Goal: Information Seeking & Learning: Learn about a topic

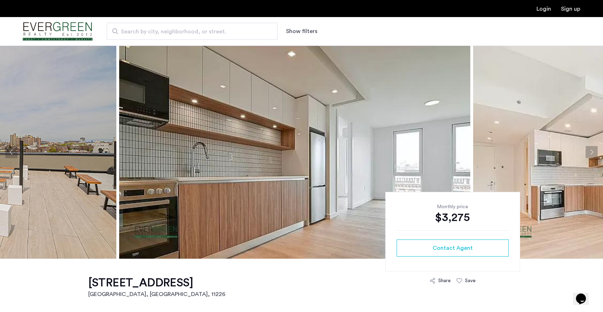
drag, startPoint x: 257, startPoint y: 182, endPoint x: 149, endPoint y: 166, distance: 109.5
click at [149, 166] on img at bounding box center [294, 152] width 351 height 213
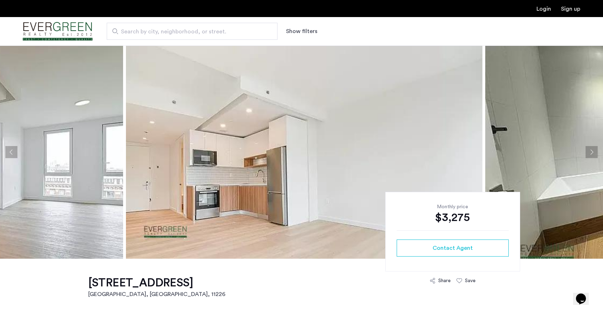
drag, startPoint x: 243, startPoint y: 179, endPoint x: 178, endPoint y: 179, distance: 64.4
click at [178, 179] on img at bounding box center [304, 152] width 356 height 213
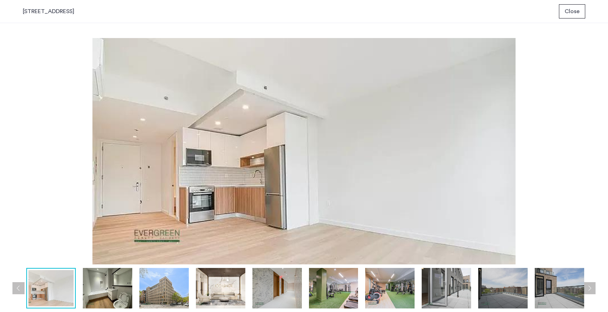
click at [127, 282] on img at bounding box center [107, 288] width 49 height 41
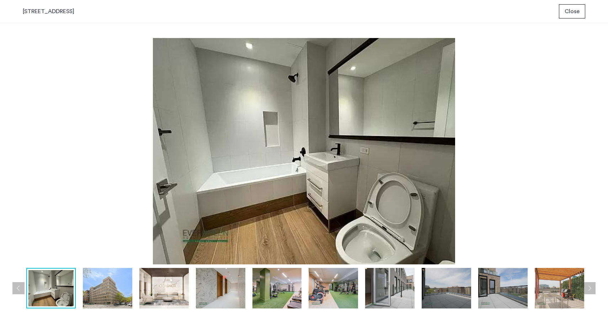
click at [146, 286] on img at bounding box center [163, 288] width 49 height 41
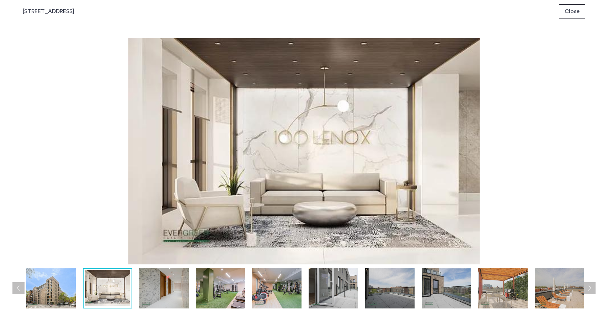
click at [164, 287] on img at bounding box center [163, 288] width 49 height 41
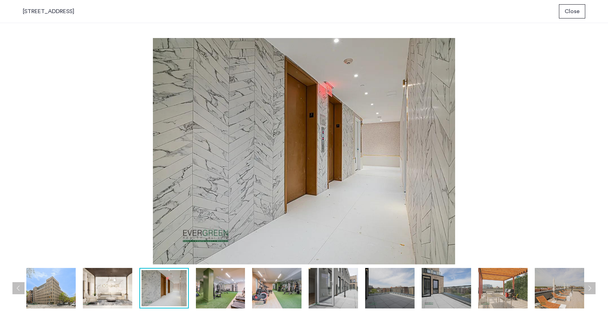
click at [179, 294] on img at bounding box center [164, 288] width 45 height 36
click at [210, 292] on img at bounding box center [220, 288] width 49 height 41
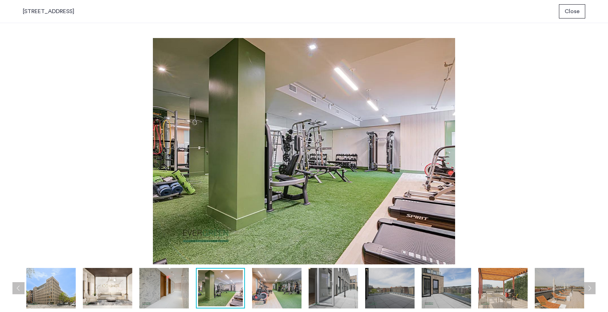
click at [267, 290] on img at bounding box center [276, 288] width 49 height 41
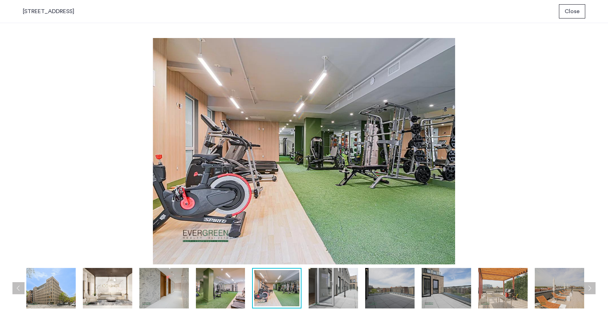
click at [329, 290] on img at bounding box center [333, 288] width 49 height 41
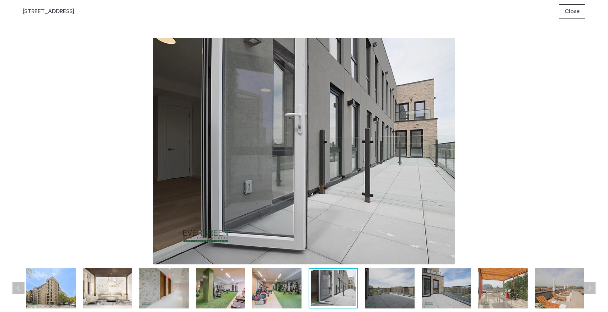
click at [373, 292] on img at bounding box center [389, 288] width 49 height 41
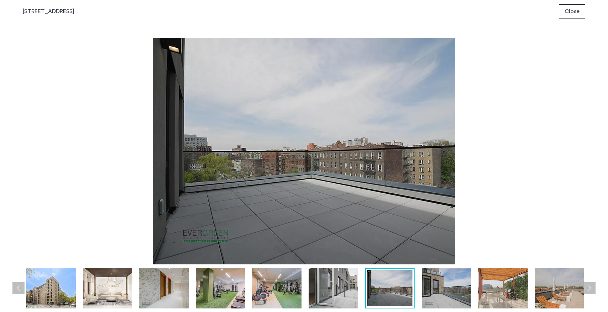
click at [431, 293] on img at bounding box center [446, 288] width 49 height 41
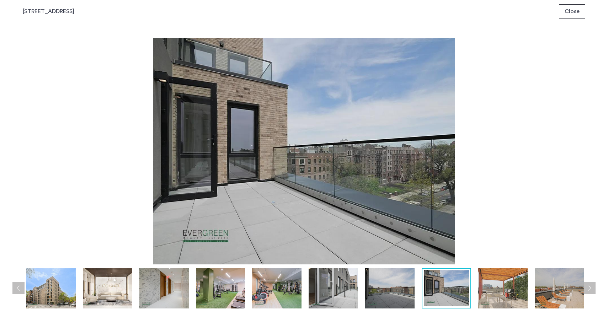
click at [486, 292] on img at bounding box center [502, 288] width 49 height 41
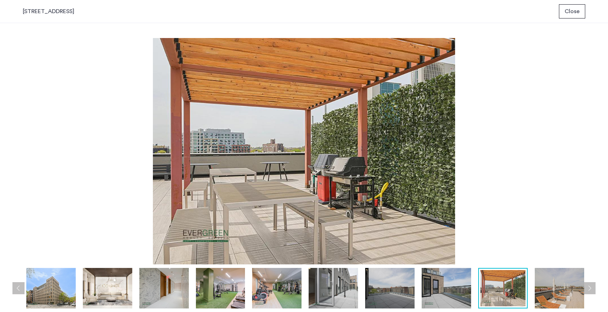
click at [545, 291] on img at bounding box center [559, 288] width 49 height 41
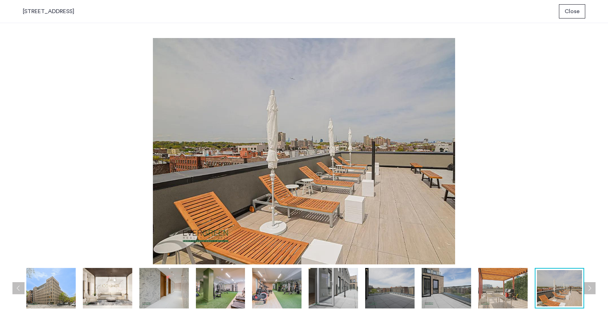
click at [465, 289] on img at bounding box center [446, 288] width 49 height 41
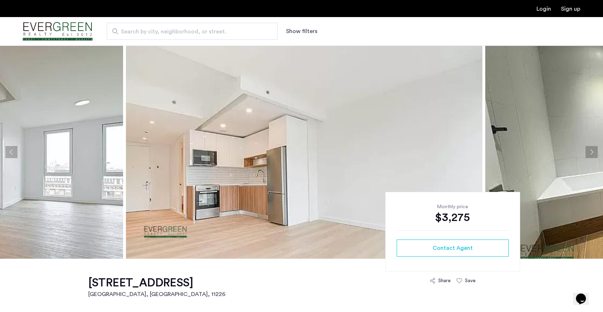
drag, startPoint x: 267, startPoint y: 215, endPoint x: 369, endPoint y: 207, distance: 102.3
click at [369, 207] on img at bounding box center [304, 152] width 356 height 213
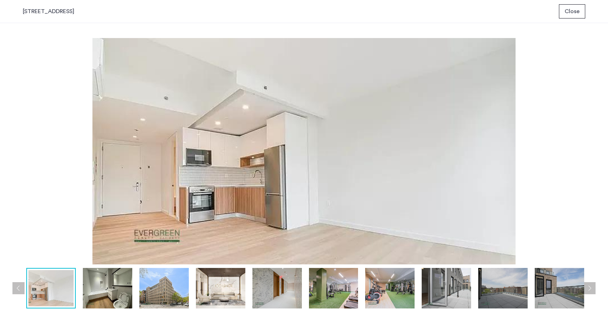
click at [570, 16] on button "Close" at bounding box center [572, 11] width 26 height 14
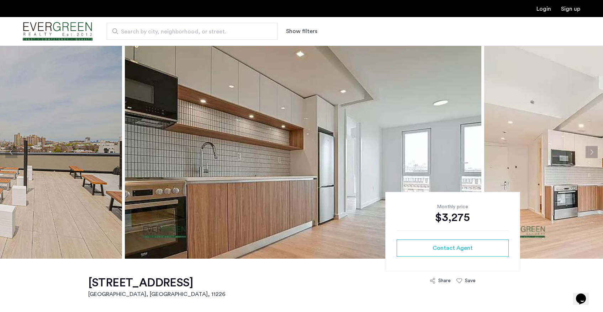
drag, startPoint x: 433, startPoint y: 155, endPoint x: 168, endPoint y: 169, distance: 266.0
click at [168, 169] on img at bounding box center [303, 152] width 356 height 213
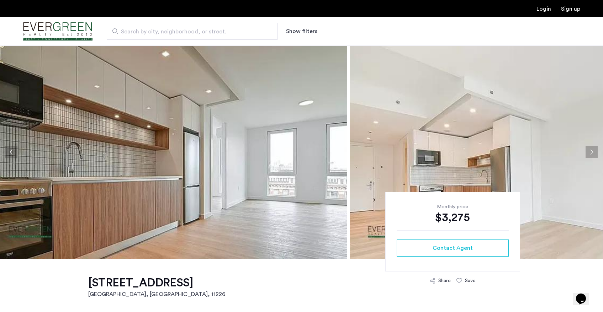
drag, startPoint x: 315, startPoint y: 175, endPoint x: 124, endPoint y: 168, distance: 191.8
click at [124, 168] on img at bounding box center [168, 152] width 356 height 213
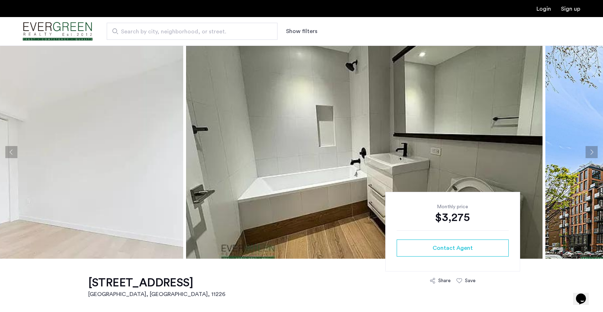
drag, startPoint x: 375, startPoint y: 174, endPoint x: 27, endPoint y: 161, distance: 347.9
click at [27, 161] on img at bounding box center [5, 152] width 356 height 213
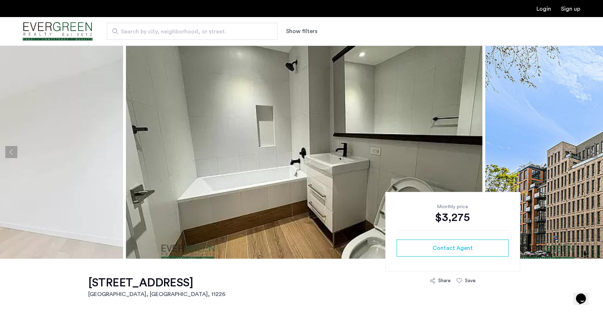
click at [152, 34] on span "Search by city, neighborhood, or street." at bounding box center [189, 31] width 137 height 9
click at [152, 34] on input "Search by city, neighborhood, or street." at bounding box center [192, 31] width 171 height 17
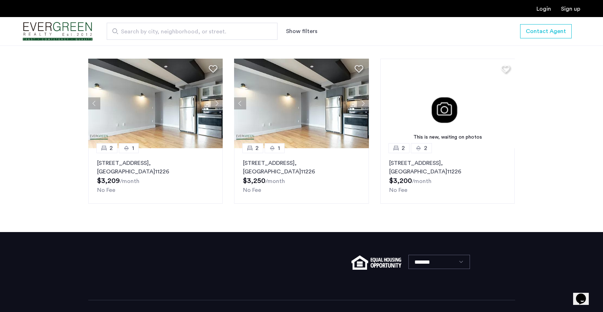
scroll to position [927, 0]
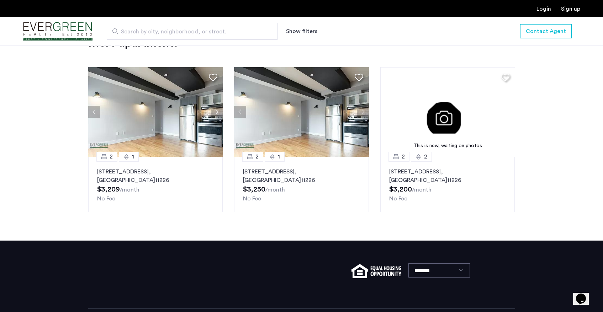
click at [197, 173] on div "186 Lenox Road, Unit 1l, Brooklyn , NY 11226 $3,209 /month No Fee" at bounding box center [155, 185] width 117 height 36
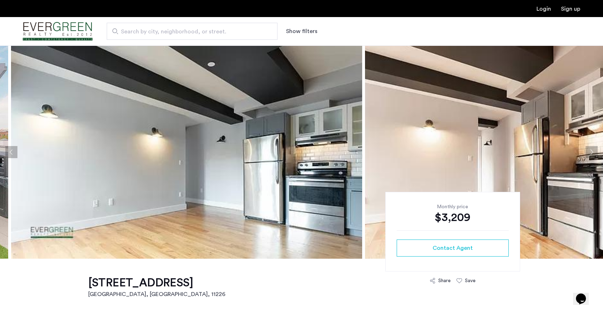
drag, startPoint x: 255, startPoint y: 172, endPoint x: 151, endPoint y: 167, distance: 103.9
click at [151, 167] on img at bounding box center [186, 152] width 351 height 213
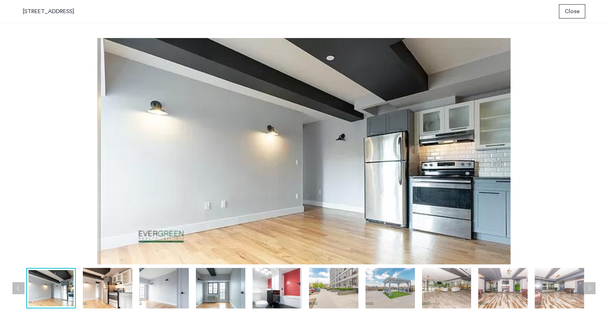
click at [119, 292] on img at bounding box center [107, 288] width 49 height 41
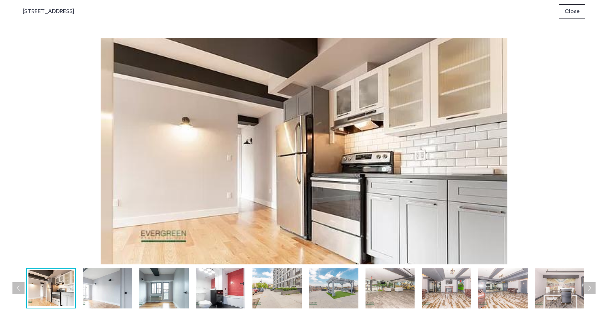
click at [158, 290] on img at bounding box center [163, 288] width 49 height 41
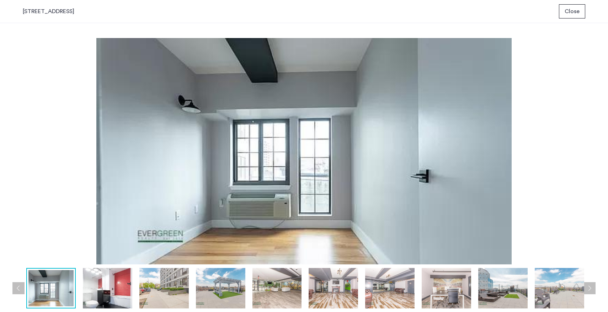
click at [176, 291] on img at bounding box center [163, 288] width 49 height 41
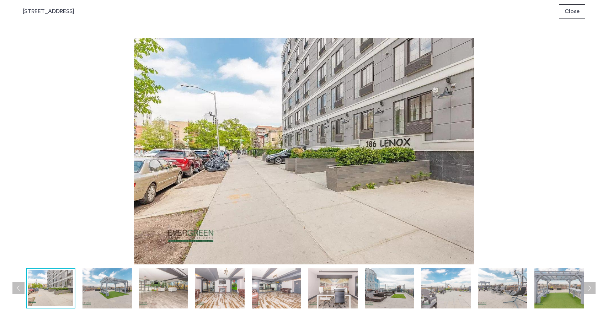
click at [204, 290] on img at bounding box center [219, 288] width 49 height 41
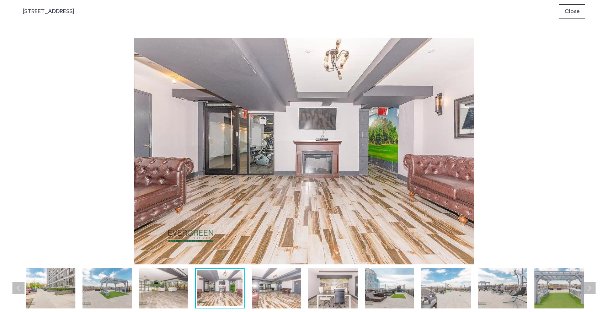
click at [270, 291] on img at bounding box center [276, 288] width 49 height 41
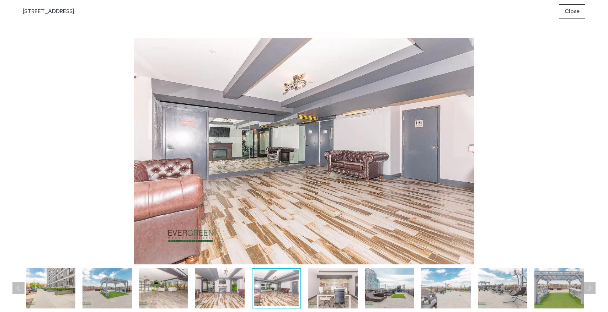
click at [331, 293] on img at bounding box center [332, 288] width 49 height 41
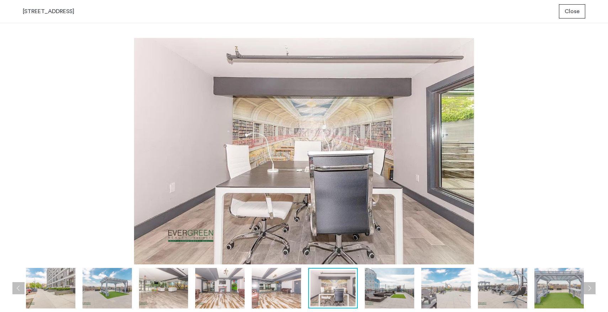
click at [571, 13] on span "Close" at bounding box center [572, 11] width 15 height 9
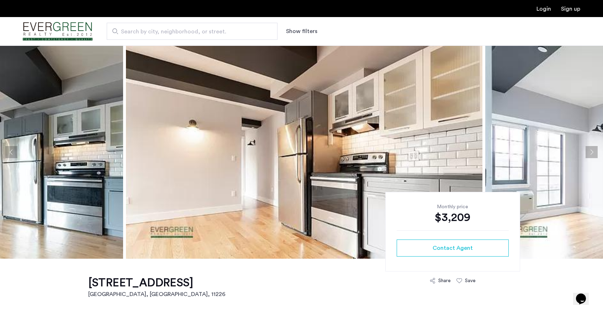
click at [66, 30] on img "Cazamio Logo" at bounding box center [58, 31] width 70 height 27
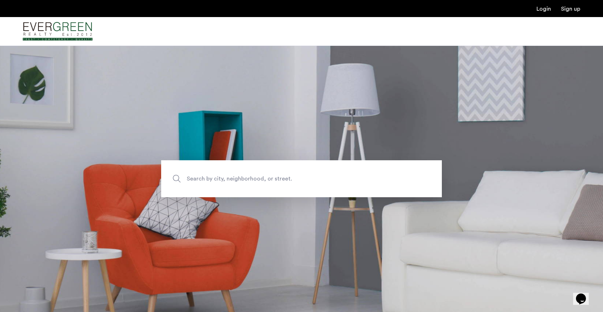
click at [252, 179] on span "Search by city, neighborhood, or street." at bounding box center [285, 179] width 196 height 10
click at [252, 179] on input "Search by city, neighborhood, or street." at bounding box center [301, 178] width 281 height 37
type input "*"
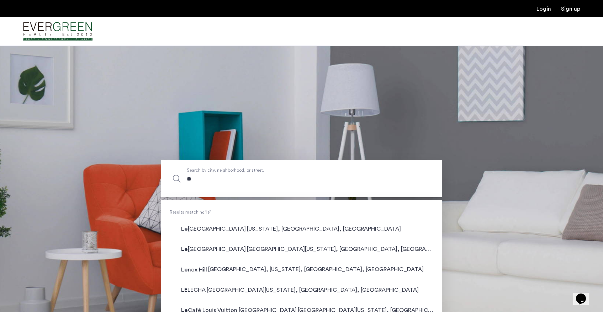
type input "*"
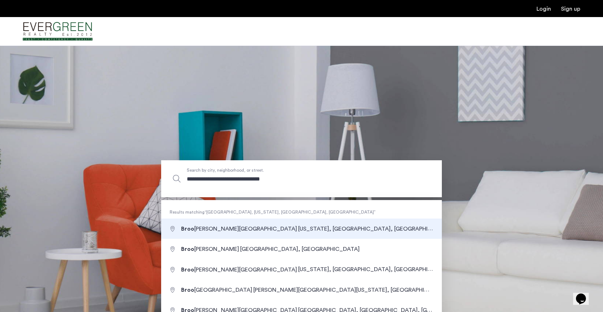
type input "**********"
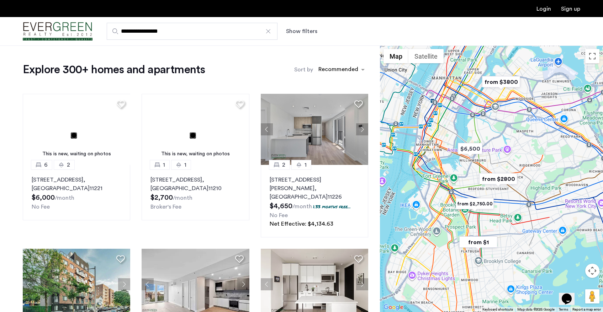
click at [463, 165] on div at bounding box center [491, 179] width 223 height 267
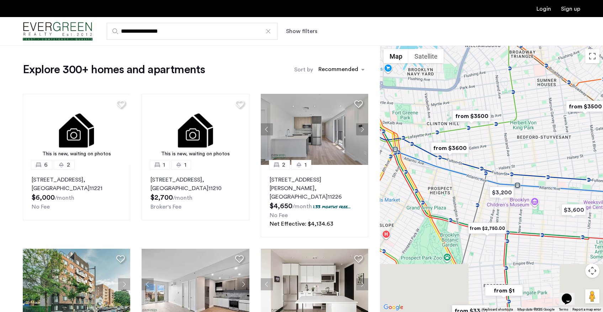
drag, startPoint x: 441, startPoint y: 160, endPoint x: 427, endPoint y: 127, distance: 35.9
click at [428, 127] on div at bounding box center [491, 179] width 223 height 267
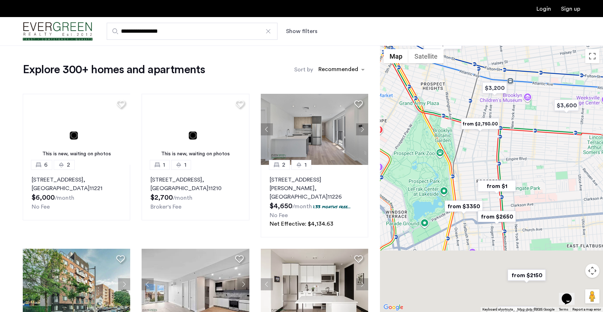
drag, startPoint x: 443, startPoint y: 176, endPoint x: 447, endPoint y: 123, distance: 52.8
click at [447, 123] on div at bounding box center [491, 179] width 223 height 267
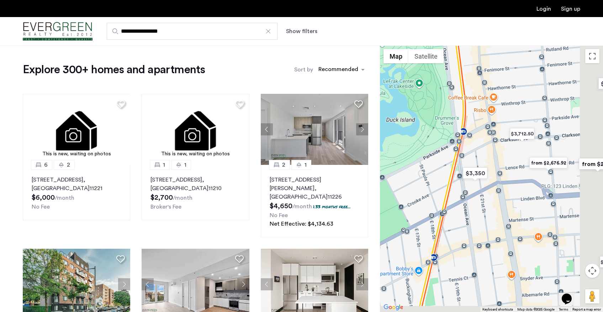
drag, startPoint x: 474, startPoint y: 183, endPoint x: 436, endPoint y: 144, distance: 54.8
click at [436, 144] on div at bounding box center [491, 179] width 223 height 267
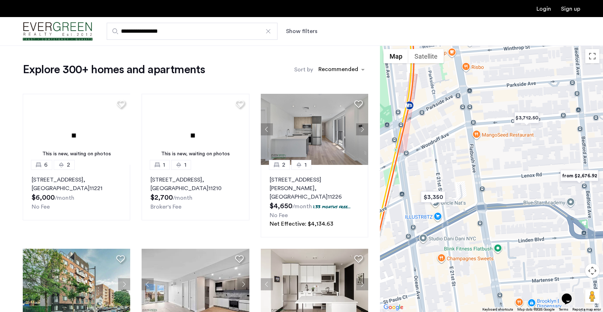
drag, startPoint x: 468, startPoint y: 138, endPoint x: 490, endPoint y: 176, distance: 43.4
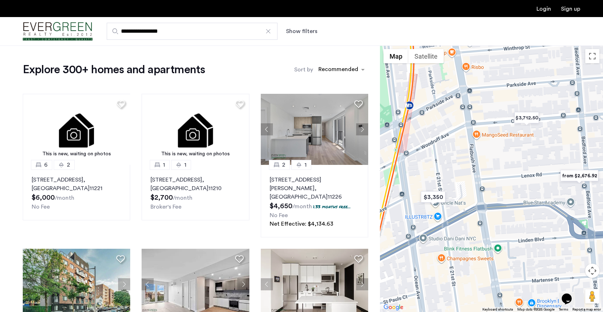
click at [490, 176] on div at bounding box center [491, 179] width 223 height 267
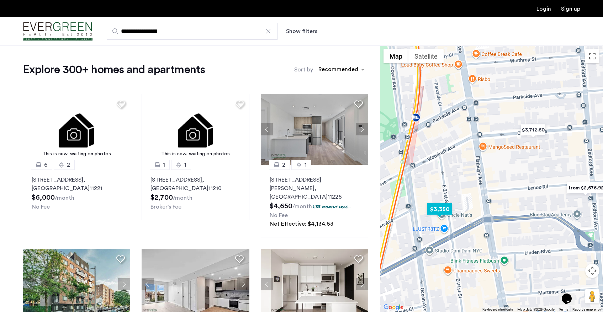
click at [439, 212] on img "$3,350" at bounding box center [439, 209] width 30 height 16
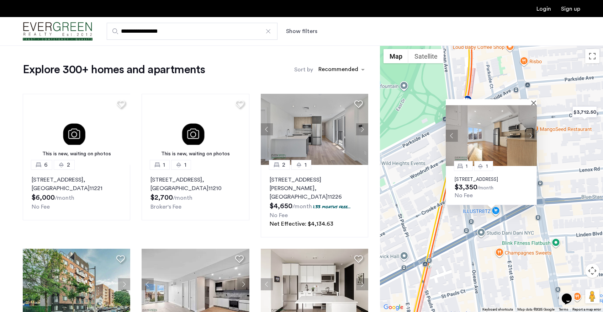
click at [493, 139] on img at bounding box center [490, 135] width 91 height 61
click at [496, 237] on div "1 1 56 East 21st Street, Unit 6C, Brooklyn, NY 11226 $3,350 /month No Fee" at bounding box center [491, 179] width 223 height 267
click at [533, 100] on button "Close" at bounding box center [534, 102] width 5 height 5
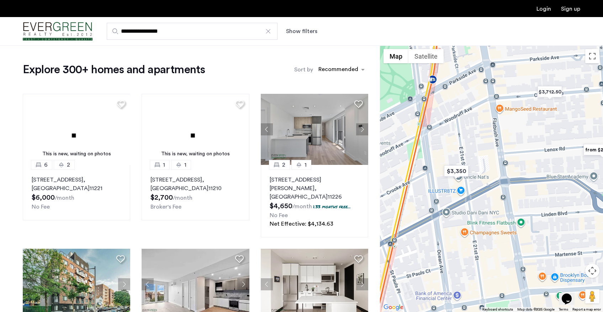
drag, startPoint x: 494, startPoint y: 170, endPoint x: 462, endPoint y: 152, distance: 36.4
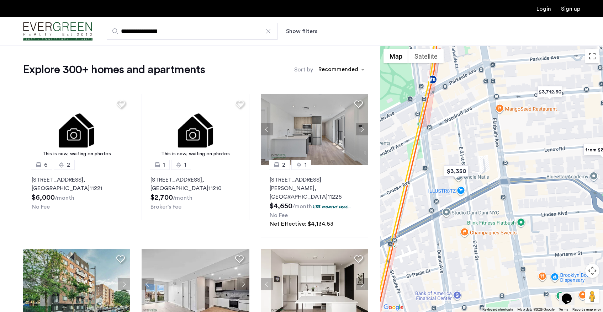
click at [462, 152] on div at bounding box center [491, 179] width 223 height 267
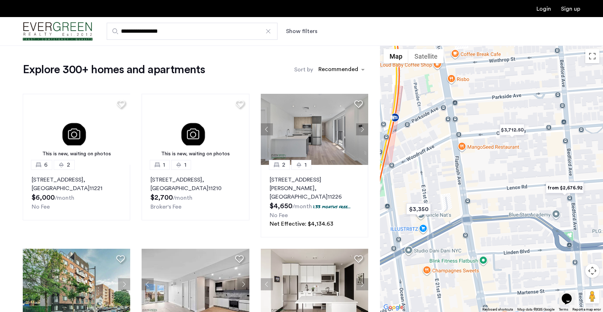
drag, startPoint x: 481, startPoint y: 161, endPoint x: 458, endPoint y: 187, distance: 34.8
click at [458, 187] on div at bounding box center [491, 179] width 223 height 267
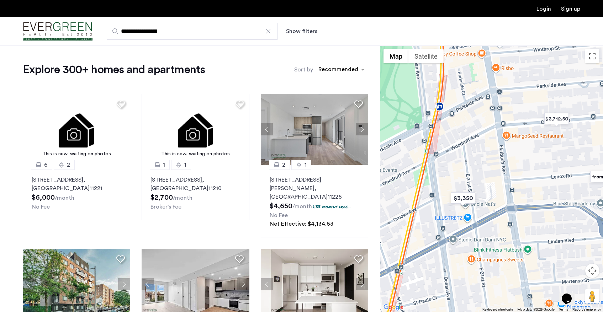
drag, startPoint x: 521, startPoint y: 201, endPoint x: 530, endPoint y: 198, distance: 10.4
click at [533, 198] on div at bounding box center [491, 179] width 223 height 267
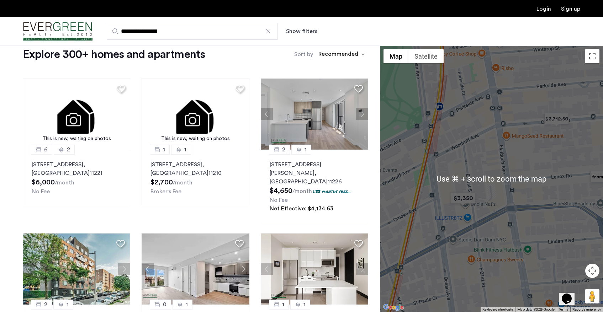
scroll to position [22, 0]
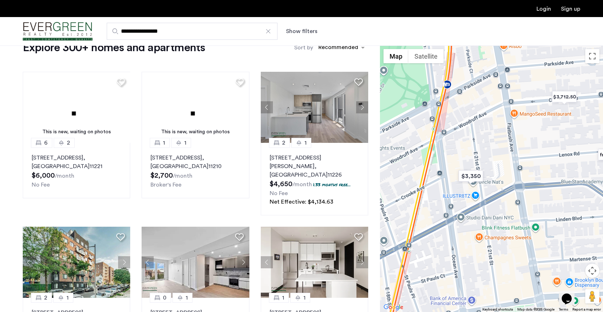
drag, startPoint x: 509, startPoint y: 230, endPoint x: 518, endPoint y: 218, distance: 14.6
click at [518, 218] on div at bounding box center [491, 179] width 223 height 267
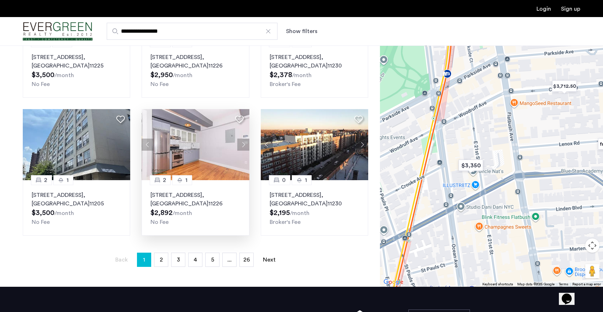
scroll to position [0, 0]
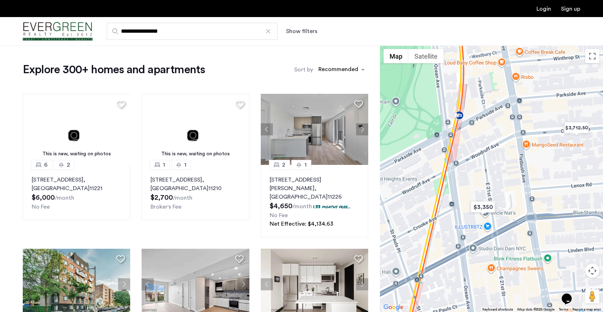
drag, startPoint x: 484, startPoint y: 164, endPoint x: 497, endPoint y: 181, distance: 21.7
click at [497, 181] on div at bounding box center [491, 179] width 223 height 267
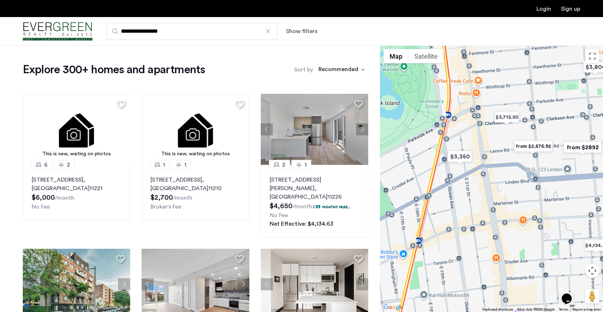
drag, startPoint x: 525, startPoint y: 170, endPoint x: 474, endPoint y: 144, distance: 56.4
click at [474, 144] on div at bounding box center [491, 179] width 223 height 267
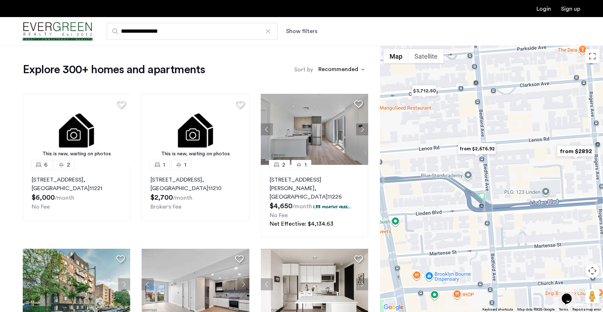
drag, startPoint x: 523, startPoint y: 170, endPoint x: 437, endPoint y: 195, distance: 89.5
click at [436, 195] on div at bounding box center [491, 179] width 223 height 267
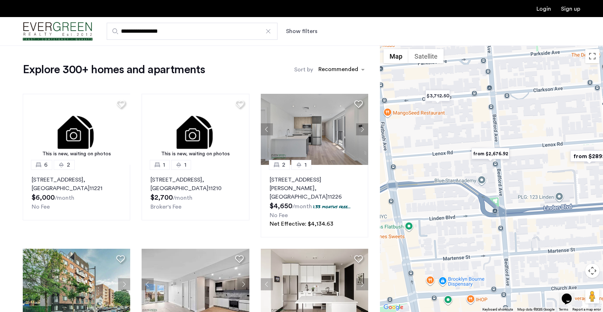
drag, startPoint x: 507, startPoint y: 193, endPoint x: 545, endPoint y: 193, distance: 38.4
click at [545, 193] on div at bounding box center [491, 179] width 223 height 267
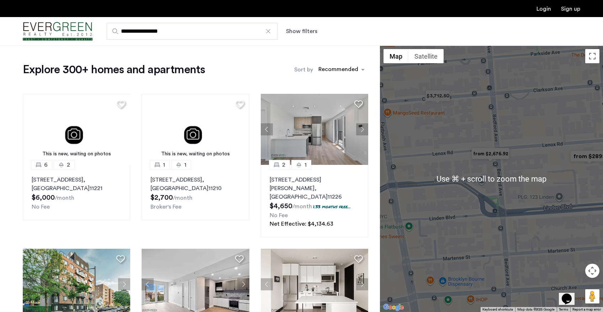
scroll to position [10, 0]
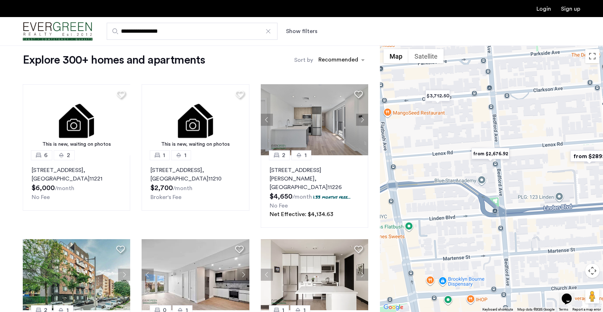
drag, startPoint x: 468, startPoint y: 207, endPoint x: 538, endPoint y: 236, distance: 75.8
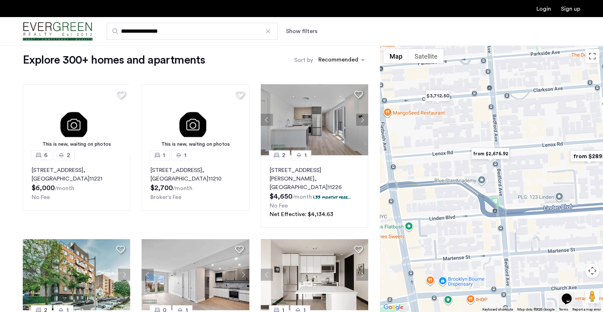
click at [538, 236] on div at bounding box center [491, 179] width 223 height 267
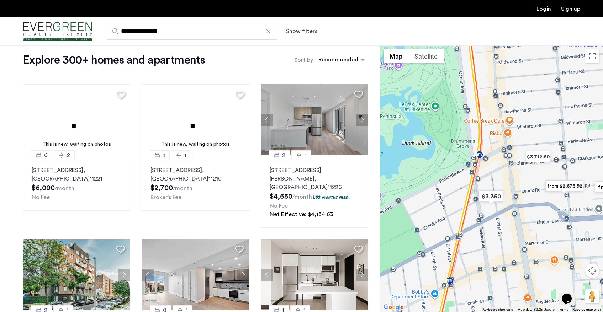
drag, startPoint x: 485, startPoint y: 183, endPoint x: 517, endPoint y: 129, distance: 63.0
click at [519, 126] on div at bounding box center [491, 179] width 223 height 267
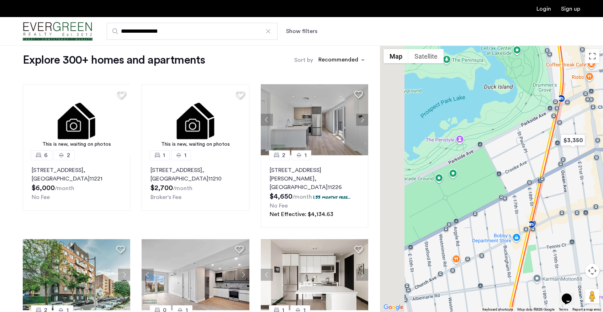
drag, startPoint x: 480, startPoint y: 236, endPoint x: 550, endPoint y: 200, distance: 78.9
click at [550, 200] on div at bounding box center [491, 179] width 223 height 267
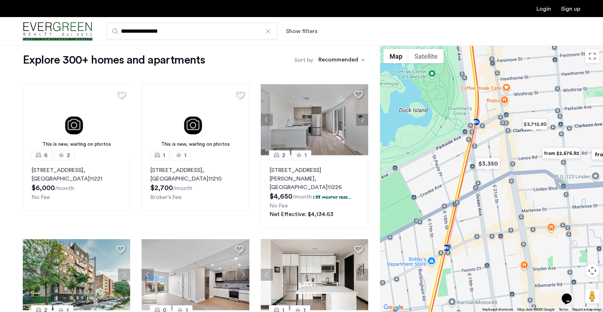
drag, startPoint x: 545, startPoint y: 202, endPoint x: 455, endPoint y: 227, distance: 93.4
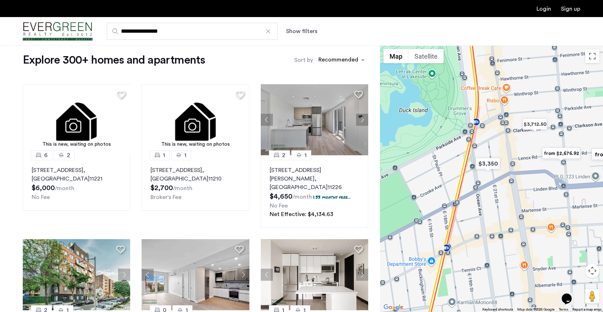
click at [455, 227] on div at bounding box center [491, 179] width 223 height 267
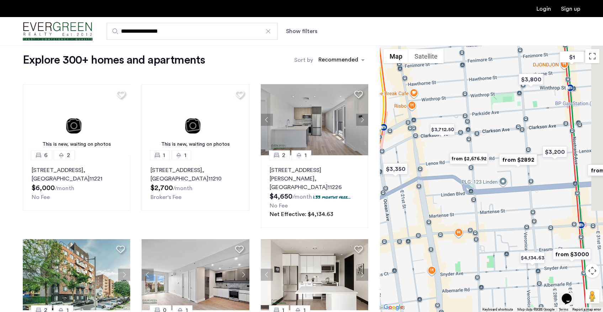
drag, startPoint x: 512, startPoint y: 213, endPoint x: 449, endPoint y: 212, distance: 63.7
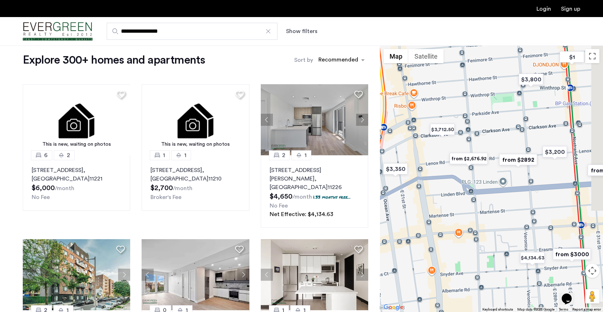
click at [449, 212] on div at bounding box center [491, 179] width 223 height 267
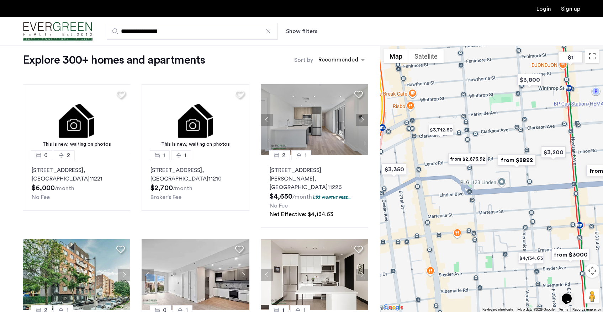
click at [517, 159] on img "from $2892" at bounding box center [517, 160] width 44 height 16
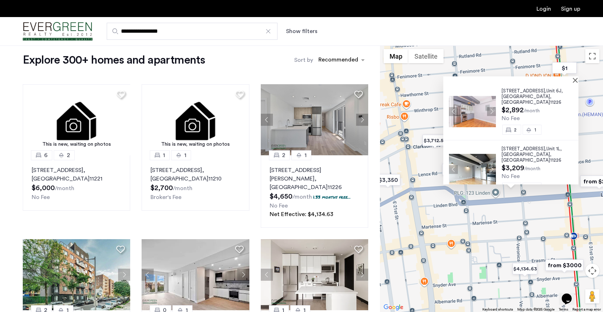
click at [530, 224] on div "186 Lenox Road, Unit 6J, Brooklyn , NY 11226 $2,892 /month No Fee 2 1 186 Lenox…" at bounding box center [491, 179] width 223 height 267
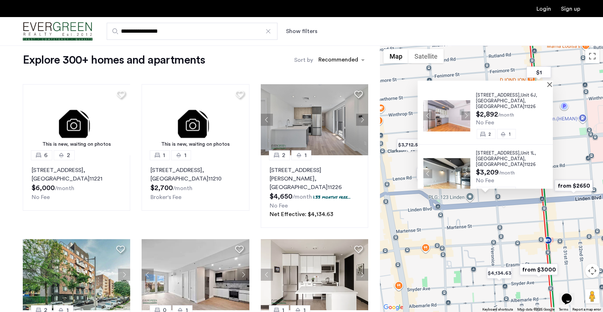
drag, startPoint x: 527, startPoint y: 210, endPoint x: 534, endPoint y: 196, distance: 16.2
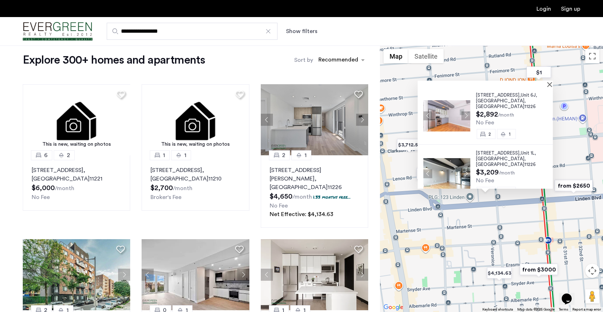
click at [524, 211] on div "186 Lenox Road, Unit 6J, Brooklyn , NY 11226 $2,892 /month No Fee 2 1 186 Lenox…" at bounding box center [491, 179] width 223 height 267
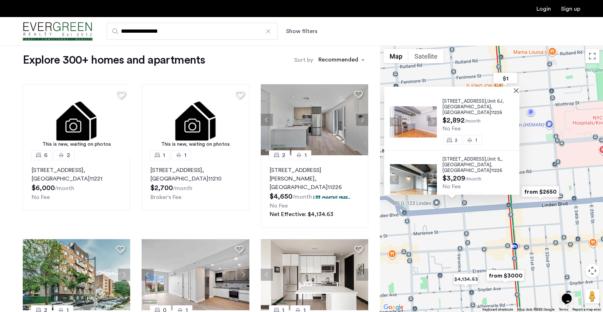
click at [514, 91] on div at bounding box center [449, 90] width 130 height 6
click at [519, 90] on button "Close" at bounding box center [517, 90] width 5 height 5
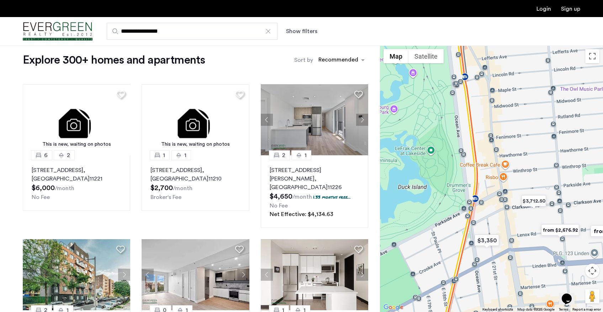
drag, startPoint x: 442, startPoint y: 167, endPoint x: 587, endPoint y: 201, distance: 149.6
click at [587, 201] on div at bounding box center [491, 179] width 223 height 267
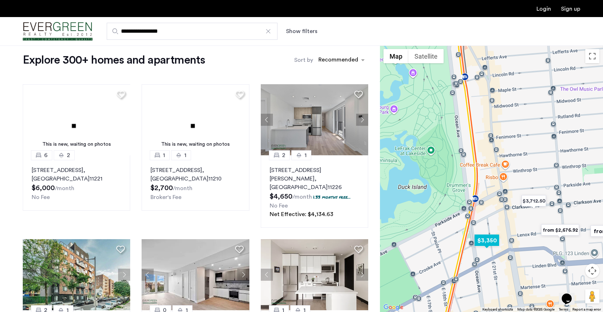
click at [491, 243] on img "$3,350" at bounding box center [486, 241] width 30 height 16
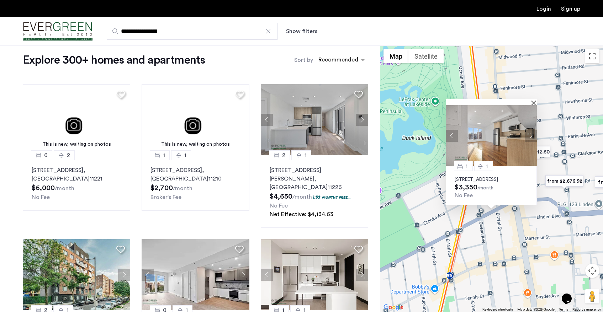
click at [532, 130] on button "Next apartment" at bounding box center [530, 136] width 12 height 12
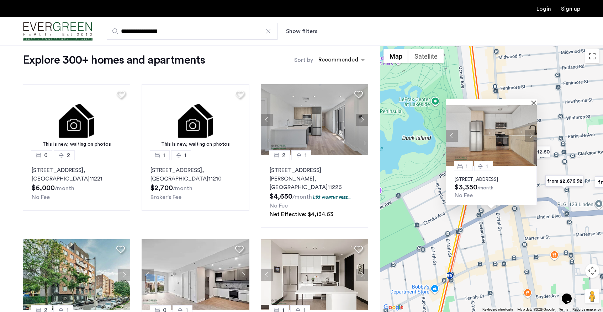
click at [532, 130] on button "Next apartment" at bounding box center [530, 136] width 12 height 12
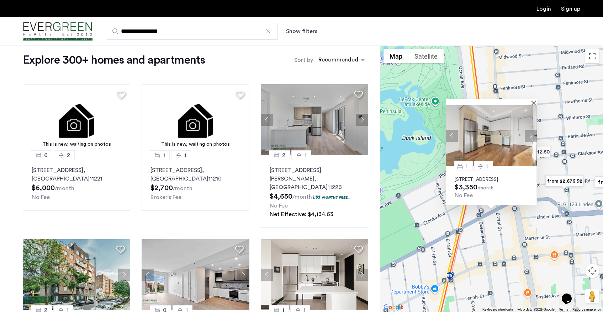
click at [532, 130] on button "Next apartment" at bounding box center [530, 136] width 12 height 12
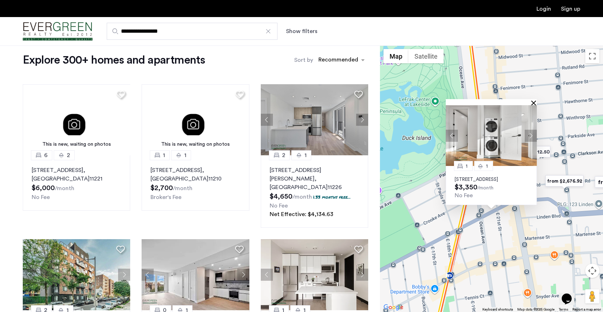
click at [533, 100] on button "Close" at bounding box center [534, 102] width 5 height 5
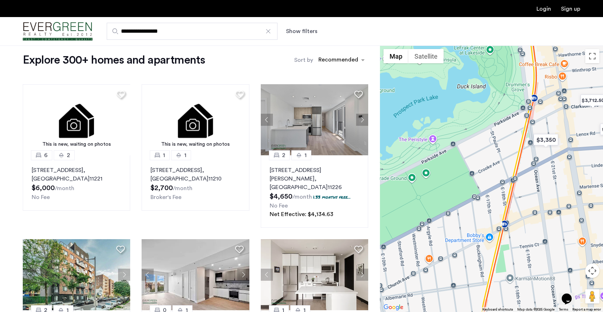
drag, startPoint x: 478, startPoint y: 164, endPoint x: 533, endPoint y: 112, distance: 75.2
click at [533, 112] on div at bounding box center [491, 179] width 223 height 267
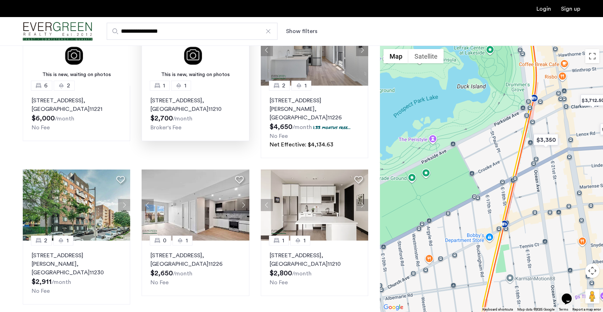
scroll to position [0, 0]
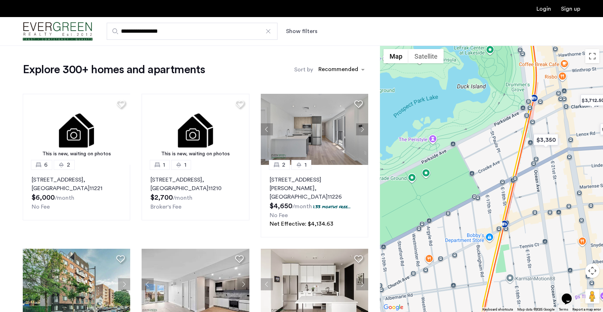
click at [310, 32] on button "Show filters" at bounding box center [301, 31] width 31 height 9
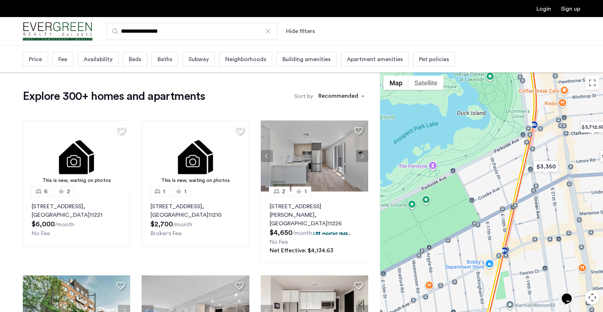
click at [136, 60] on span "Beds" at bounding box center [135, 59] width 12 height 9
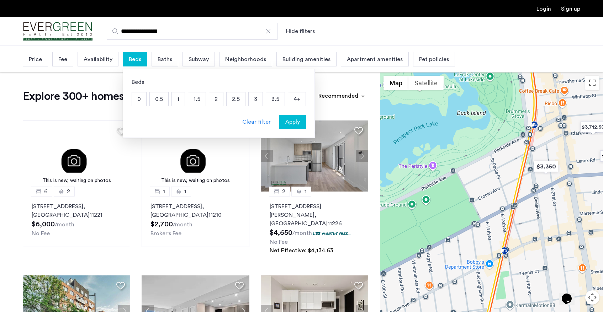
click at [215, 99] on p "2" at bounding box center [216, 99] width 14 height 14
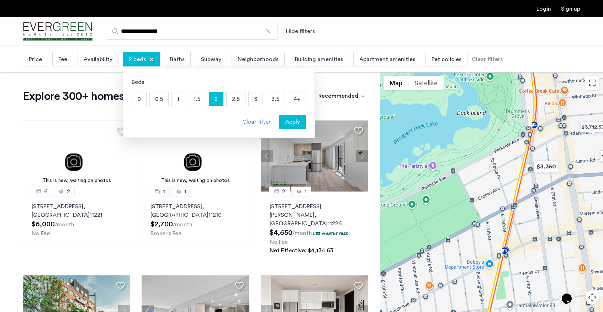
click at [289, 124] on span "Apply" at bounding box center [292, 122] width 15 height 9
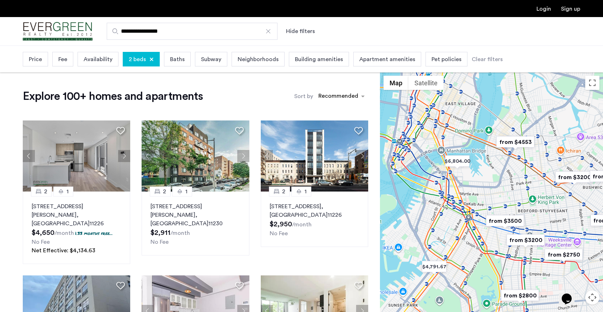
drag, startPoint x: 493, startPoint y: 201, endPoint x: 462, endPoint y: 175, distance: 40.3
click at [462, 175] on div at bounding box center [491, 205] width 223 height 267
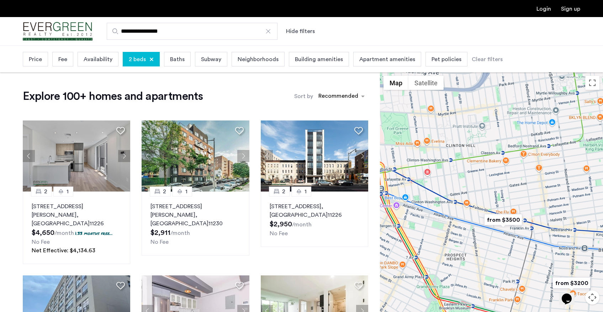
drag, startPoint x: 448, startPoint y: 220, endPoint x: 458, endPoint y: 106, distance: 114.9
click at [458, 106] on div at bounding box center [491, 205] width 223 height 267
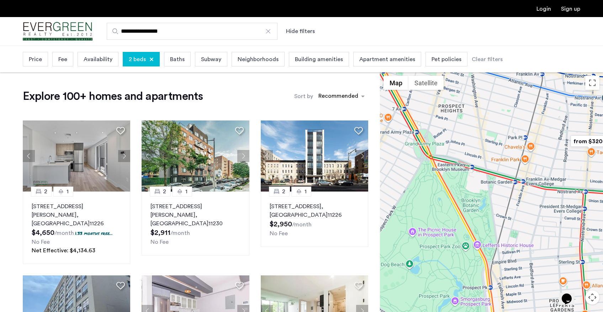
drag, startPoint x: 465, startPoint y: 212, endPoint x: 469, endPoint y: 117, distance: 95.0
click at [469, 117] on div at bounding box center [491, 205] width 223 height 267
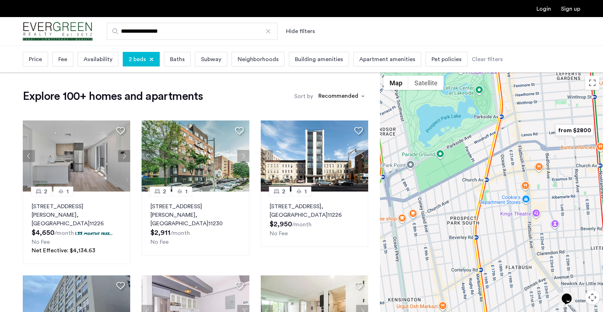
drag, startPoint x: 469, startPoint y: 193, endPoint x: 452, endPoint y: 194, distance: 16.7
click at [452, 194] on div at bounding box center [491, 205] width 223 height 267
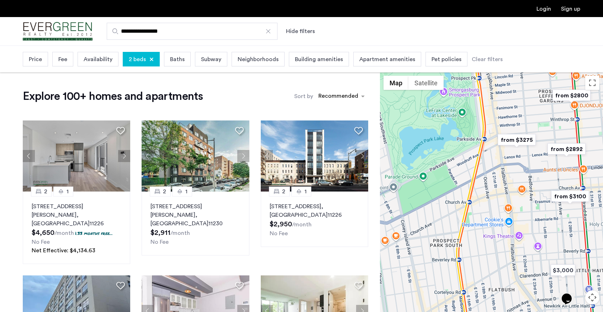
drag, startPoint x: 494, startPoint y: 168, endPoint x: 467, endPoint y: 181, distance: 29.9
click at [467, 181] on div at bounding box center [491, 205] width 223 height 267
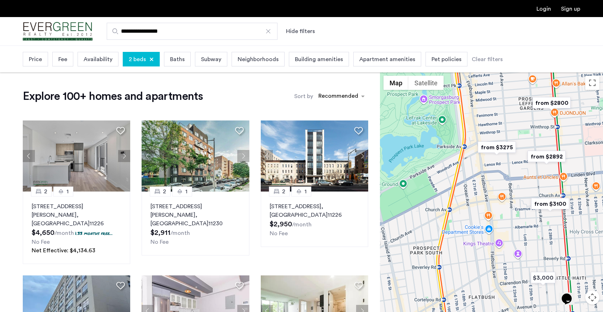
click at [501, 147] on img "from $3275" at bounding box center [497, 147] width 44 height 16
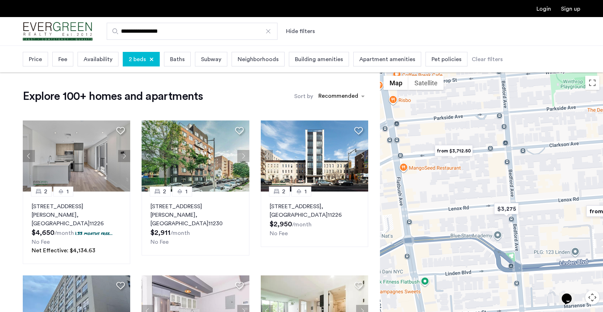
click at [454, 153] on img "from $3,712.50" at bounding box center [454, 151] width 44 height 16
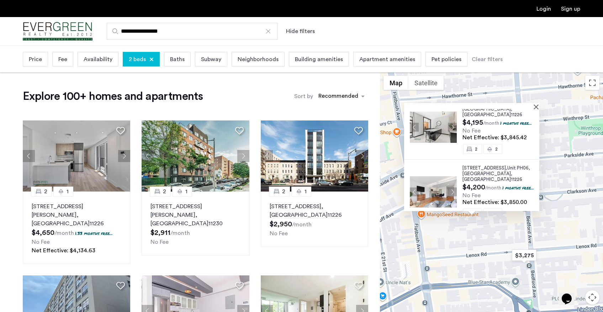
scroll to position [85, 0]
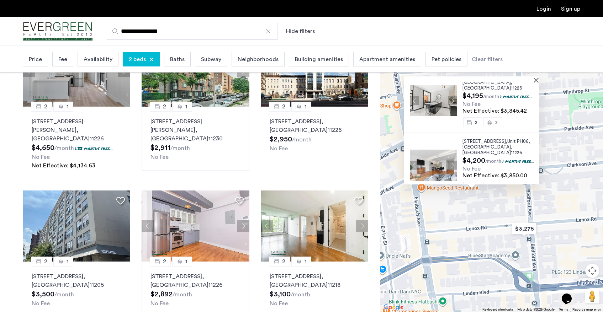
click at [534, 80] on div at bounding box center [469, 79] width 130 height 6
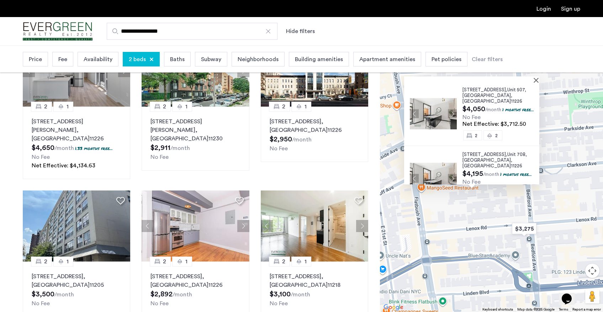
scroll to position [0, 0]
click at [539, 82] on button "Close" at bounding box center [537, 80] width 5 height 5
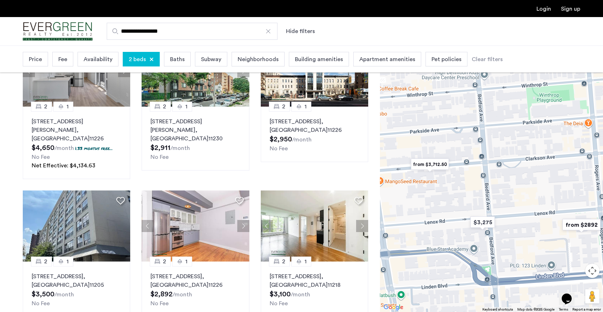
drag, startPoint x: 522, startPoint y: 164, endPoint x: 437, endPoint y: 179, distance: 86.6
click at [437, 179] on div at bounding box center [491, 179] width 223 height 267
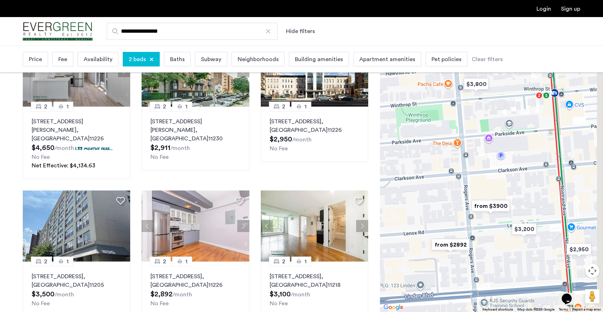
drag, startPoint x: 475, startPoint y: 182, endPoint x: 460, endPoint y: 180, distance: 15.1
click at [460, 180] on div at bounding box center [491, 179] width 223 height 267
click at [493, 207] on img "from $3900" at bounding box center [491, 206] width 44 height 16
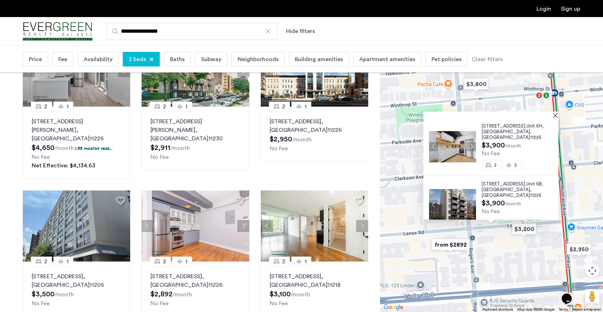
scroll to position [4, 0]
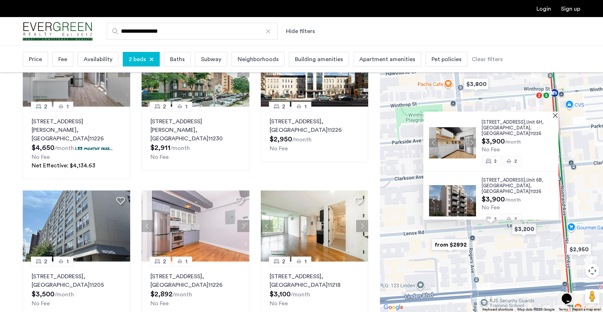
click at [553, 115] on div at bounding box center [488, 115] width 130 height 6
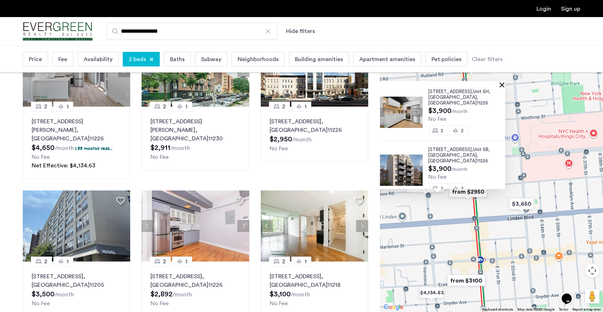
click at [506, 83] on button "Close" at bounding box center [503, 84] width 5 height 5
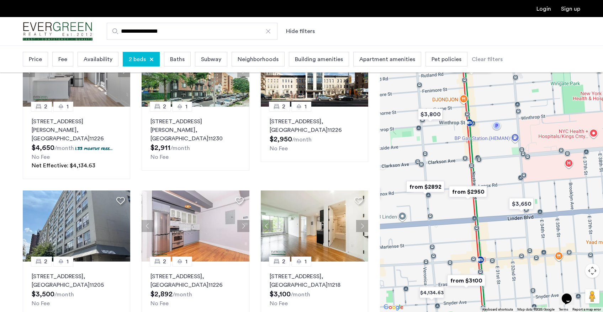
drag, startPoint x: 440, startPoint y: 152, endPoint x: 556, endPoint y: 153, distance: 115.6
click at [556, 153] on div at bounding box center [491, 179] width 223 height 267
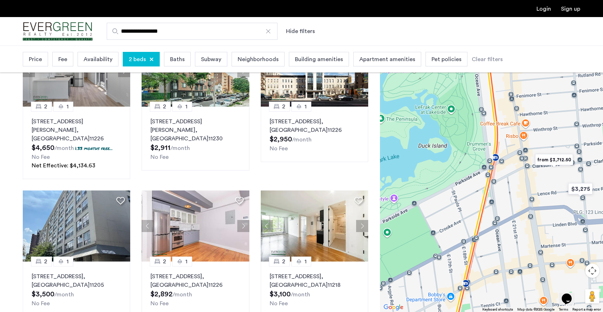
drag, startPoint x: 513, startPoint y: 176, endPoint x: 479, endPoint y: 161, distance: 37.1
click at [479, 161] on div at bounding box center [491, 179] width 223 height 267
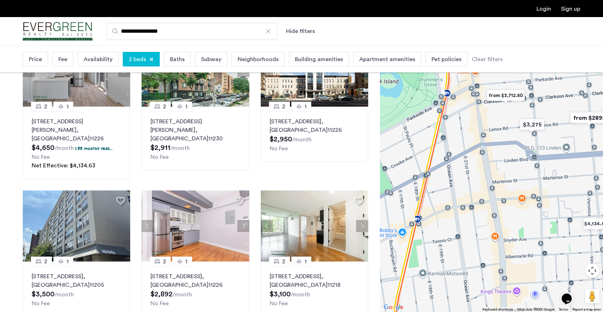
drag, startPoint x: 512, startPoint y: 198, endPoint x: 471, endPoint y: 137, distance: 73.7
click at [471, 137] on div at bounding box center [491, 179] width 223 height 267
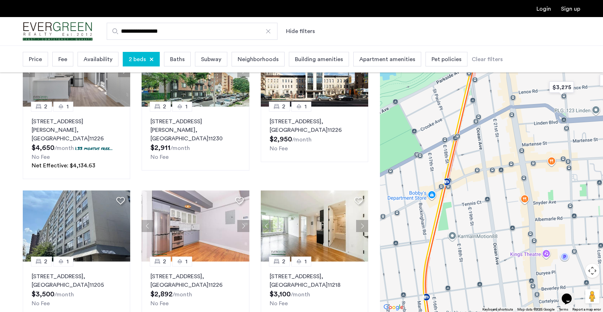
drag, startPoint x: 480, startPoint y: 188, endPoint x: 509, endPoint y: 150, distance: 47.6
click at [509, 150] on div at bounding box center [491, 179] width 223 height 267
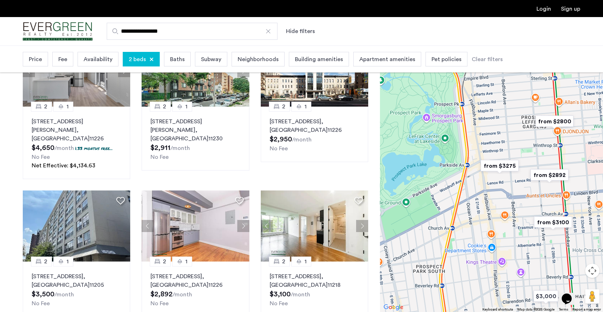
drag, startPoint x: 509, startPoint y: 142, endPoint x: 484, endPoint y: 204, distance: 67.1
click at [484, 204] on div at bounding box center [491, 179] width 223 height 267
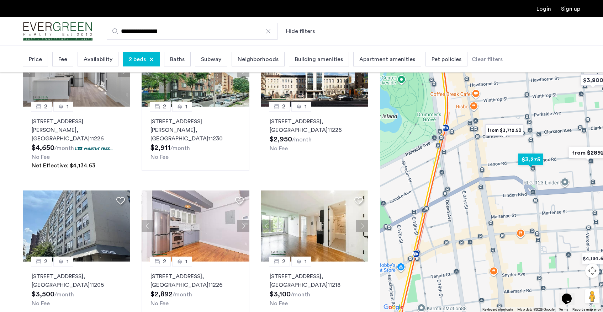
click at [533, 161] on img "$3,275" at bounding box center [530, 159] width 30 height 16
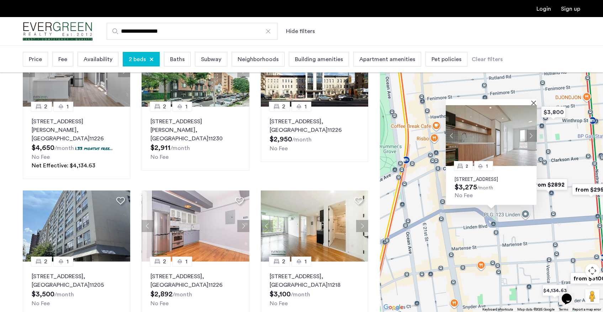
click at [534, 130] on button "Next apartment" at bounding box center [530, 136] width 12 height 12
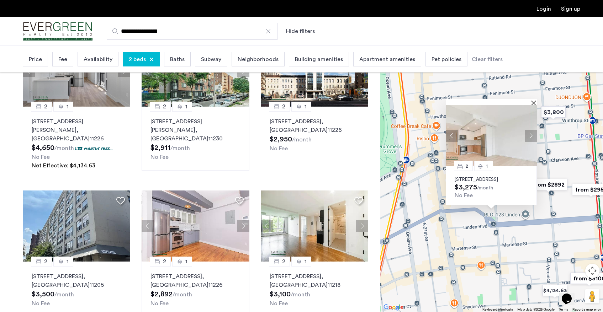
click at [535, 132] on button "Next apartment" at bounding box center [530, 136] width 12 height 12
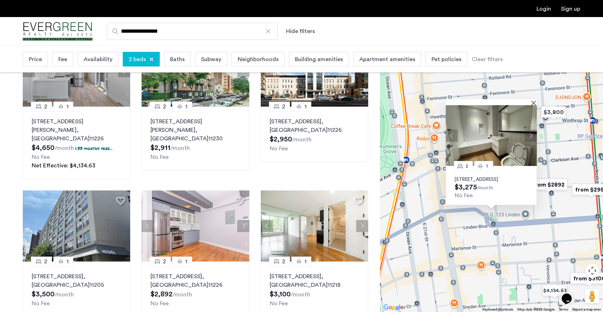
click at [532, 130] on button "Next apartment" at bounding box center [530, 136] width 12 height 12
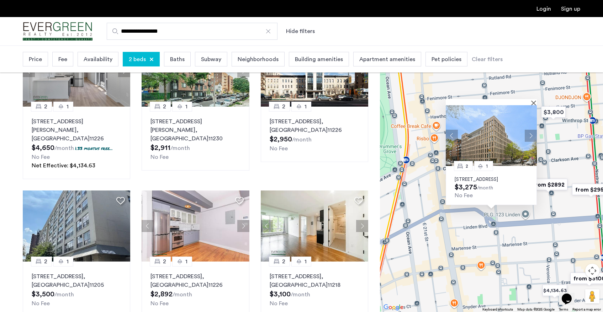
click at [532, 130] on button "Next apartment" at bounding box center [530, 136] width 12 height 12
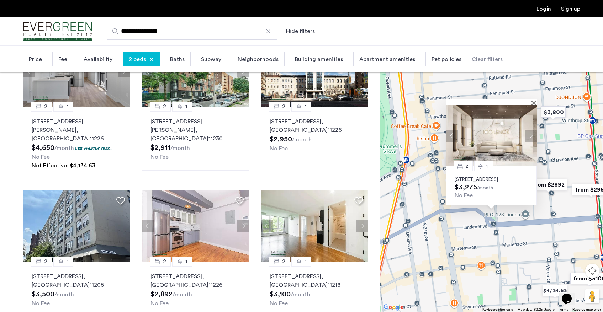
click at [532, 130] on button "Next apartment" at bounding box center [530, 136] width 12 height 12
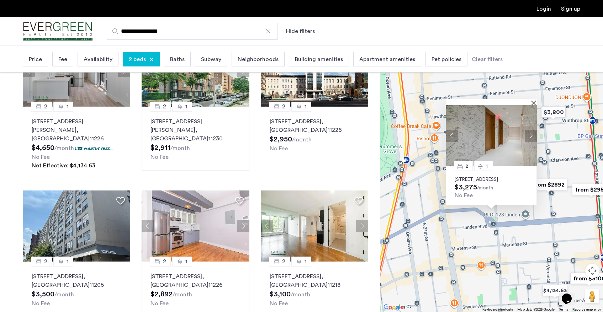
click at [532, 130] on button "Next apartment" at bounding box center [530, 136] width 12 height 12
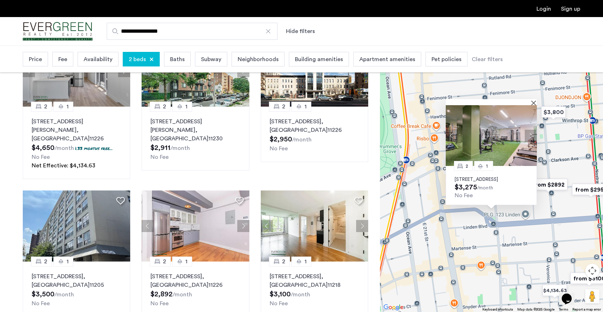
click at [501, 187] on div "2 1 100 Lenox Road, Unit 8G, Brooklyn, NY 11226 $3,275 /month No Fee" at bounding box center [490, 185] width 91 height 39
click at [497, 177] on p "100 Lenox Road, Unit 8G, Brooklyn, NY 11226" at bounding box center [490, 180] width 73 height 6
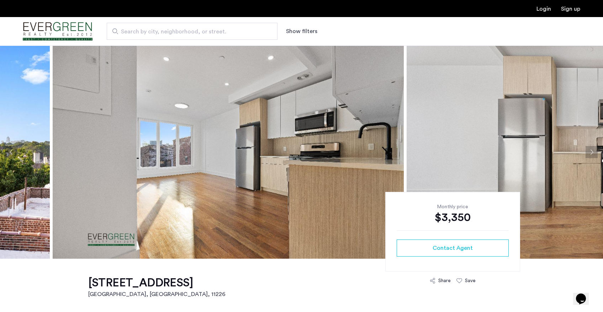
drag, startPoint x: 342, startPoint y: 151, endPoint x: 178, endPoint y: 160, distance: 164.5
click at [178, 160] on img at bounding box center [228, 152] width 351 height 213
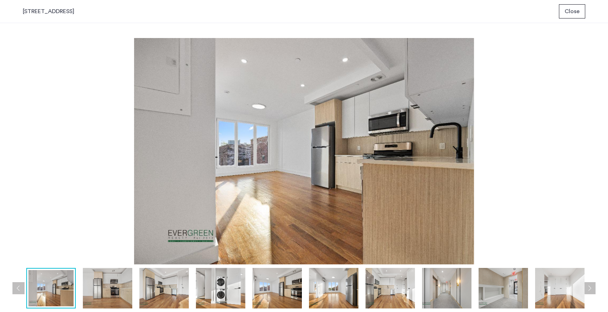
click at [101, 280] on img at bounding box center [107, 288] width 49 height 41
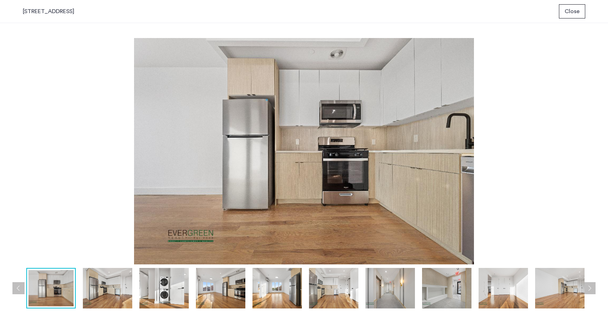
click at [116, 287] on img at bounding box center [107, 288] width 49 height 41
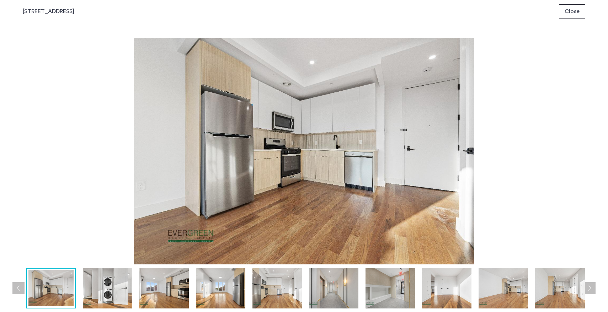
click at [116, 287] on img at bounding box center [107, 288] width 49 height 41
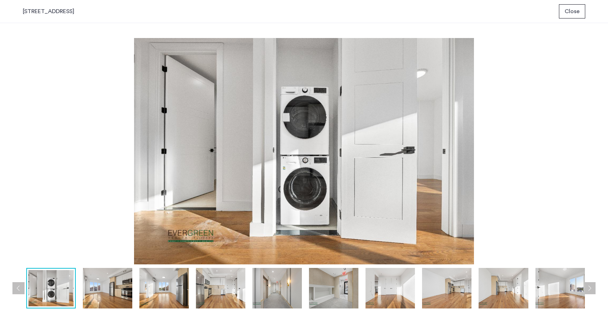
click at [116, 287] on img at bounding box center [107, 288] width 49 height 41
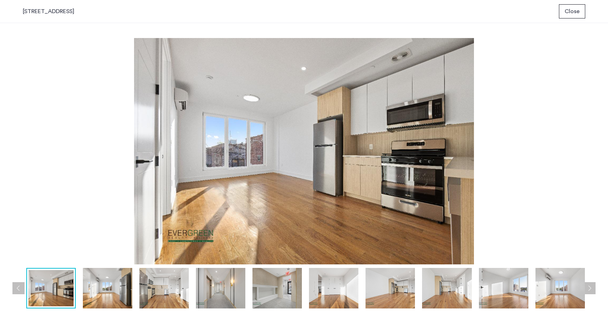
click at [116, 287] on img at bounding box center [107, 288] width 49 height 41
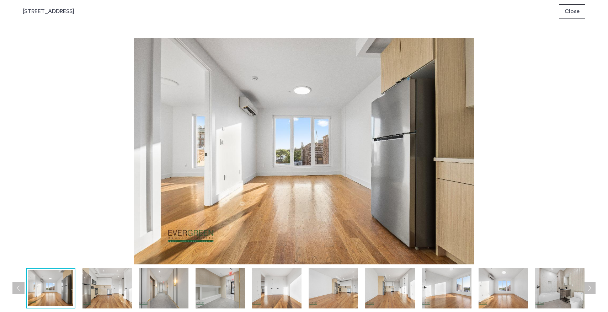
click at [116, 287] on img at bounding box center [106, 288] width 49 height 41
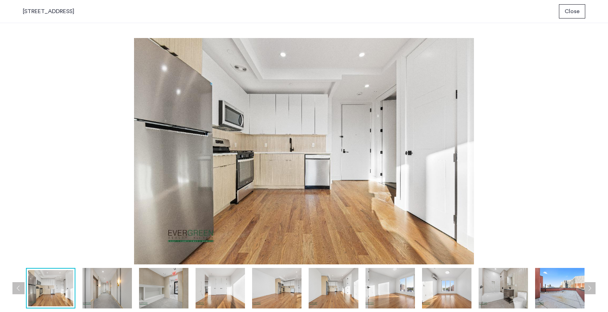
click at [116, 287] on img at bounding box center [106, 288] width 49 height 41
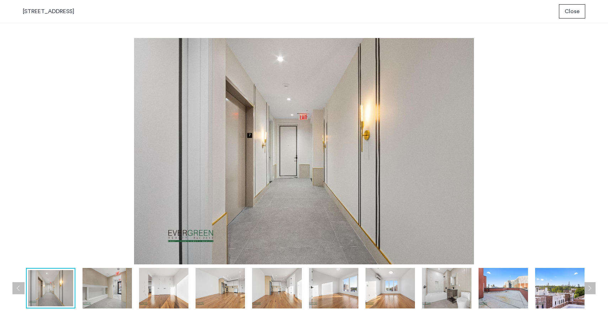
click at [116, 287] on img at bounding box center [106, 288] width 49 height 41
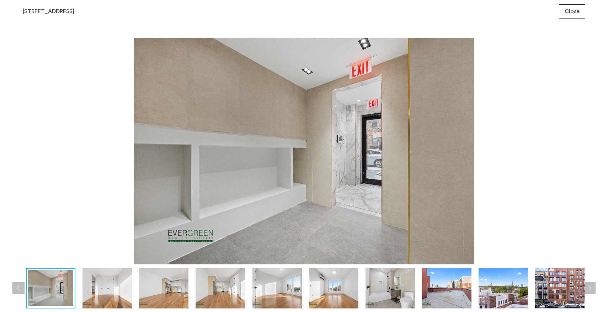
click at [116, 287] on img at bounding box center [106, 288] width 49 height 41
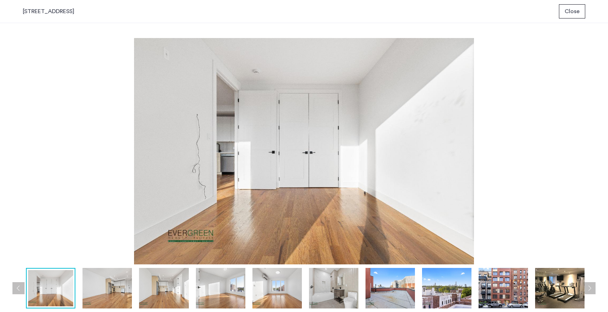
click at [116, 287] on img at bounding box center [106, 288] width 49 height 41
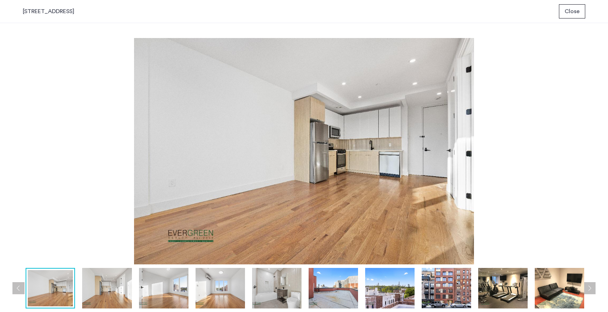
click at [116, 287] on img at bounding box center [106, 288] width 49 height 41
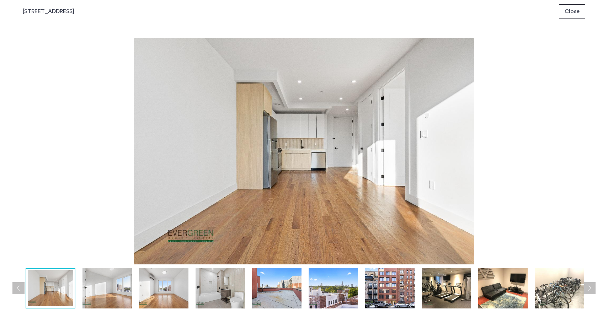
click at [116, 287] on img at bounding box center [106, 288] width 49 height 41
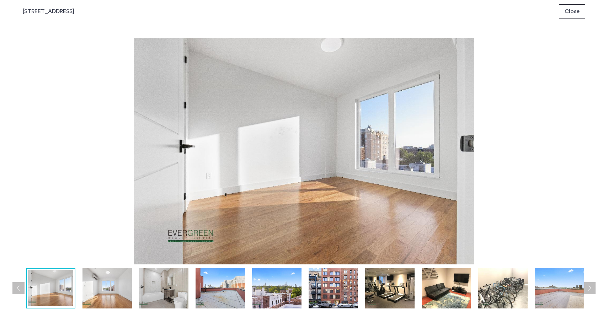
click at [116, 287] on img at bounding box center [106, 288] width 49 height 41
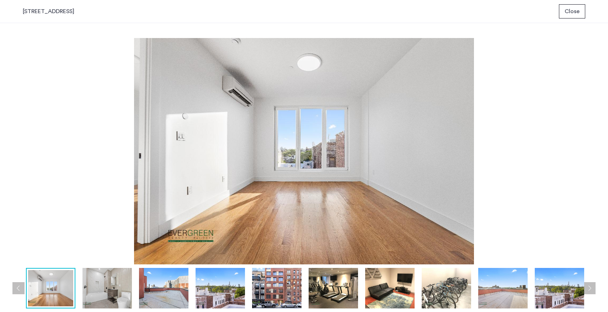
click at [116, 287] on img at bounding box center [106, 288] width 49 height 41
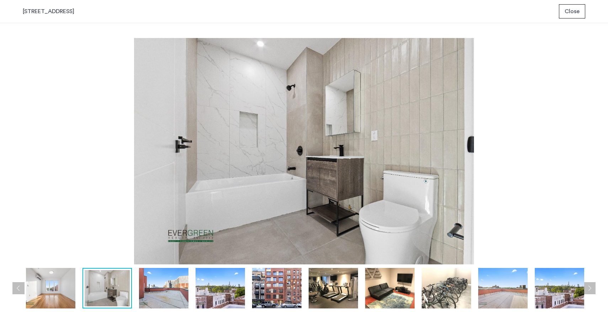
click at [116, 287] on img at bounding box center [107, 288] width 45 height 36
click at [564, 15] on button "Close" at bounding box center [572, 11] width 26 height 14
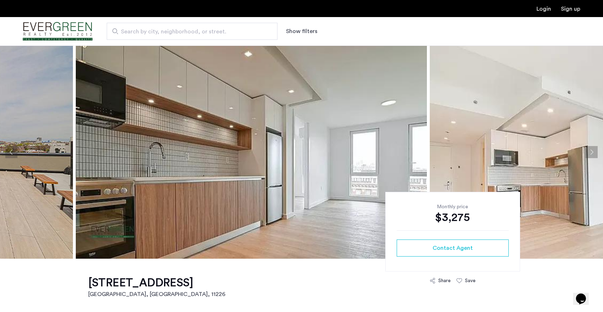
drag, startPoint x: 380, startPoint y: 166, endPoint x: 298, endPoint y: 169, distance: 82.2
click at [298, 169] on img at bounding box center [251, 152] width 351 height 213
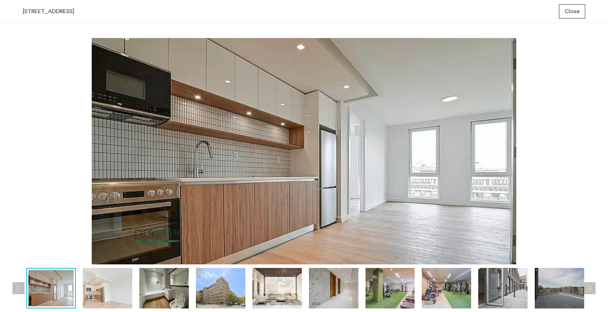
click at [575, 11] on span "Close" at bounding box center [572, 11] width 15 height 9
